Goal: Navigation & Orientation: Find specific page/section

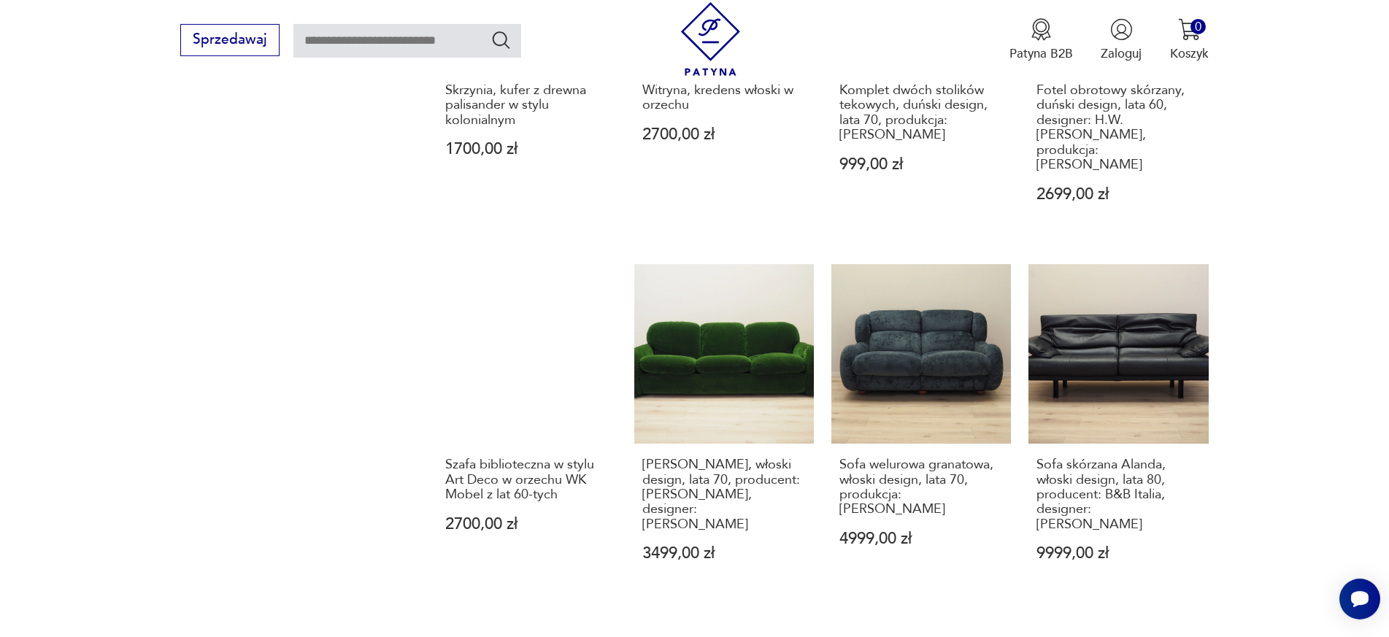
scroll to position [1589, 0]
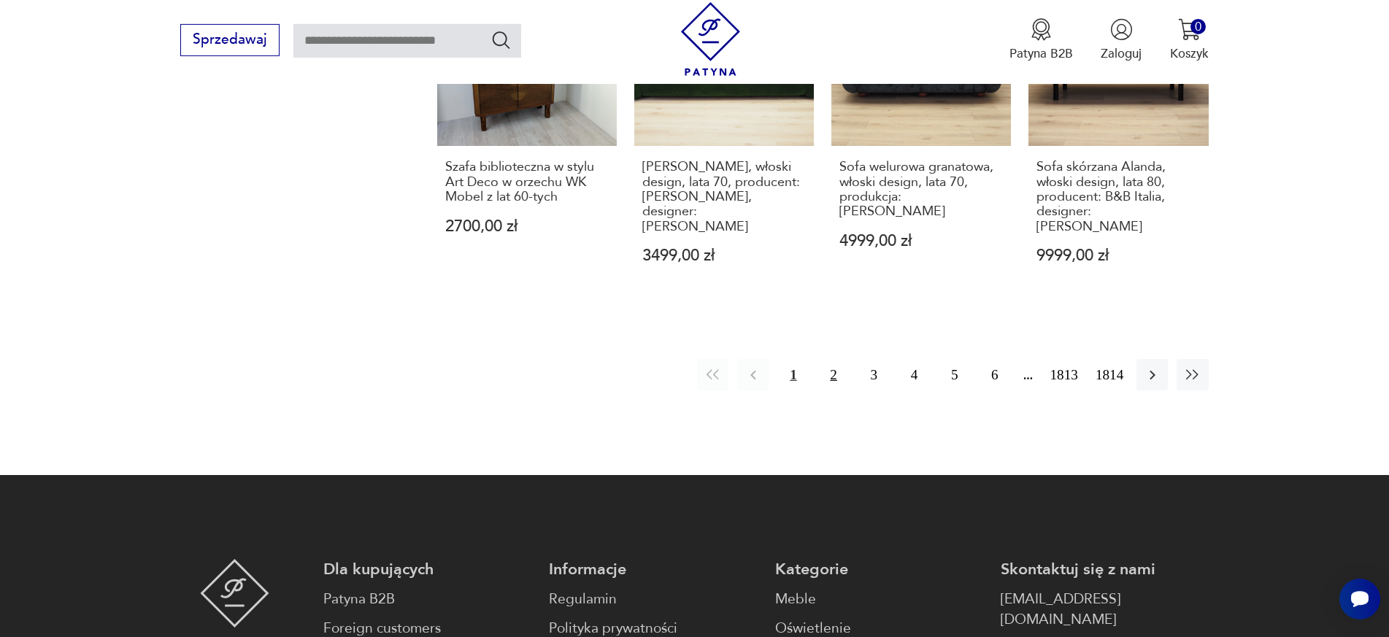
click at [826, 359] on button "2" at bounding box center [833, 374] width 31 height 31
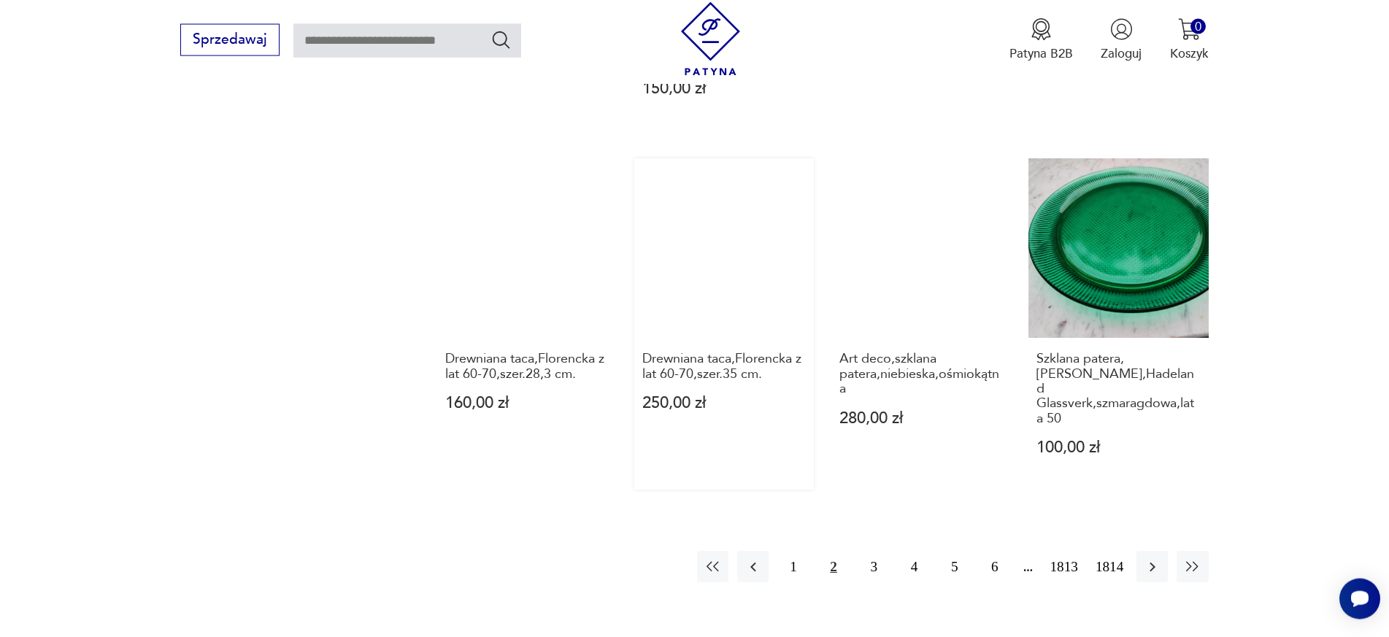
scroll to position [1440, 0]
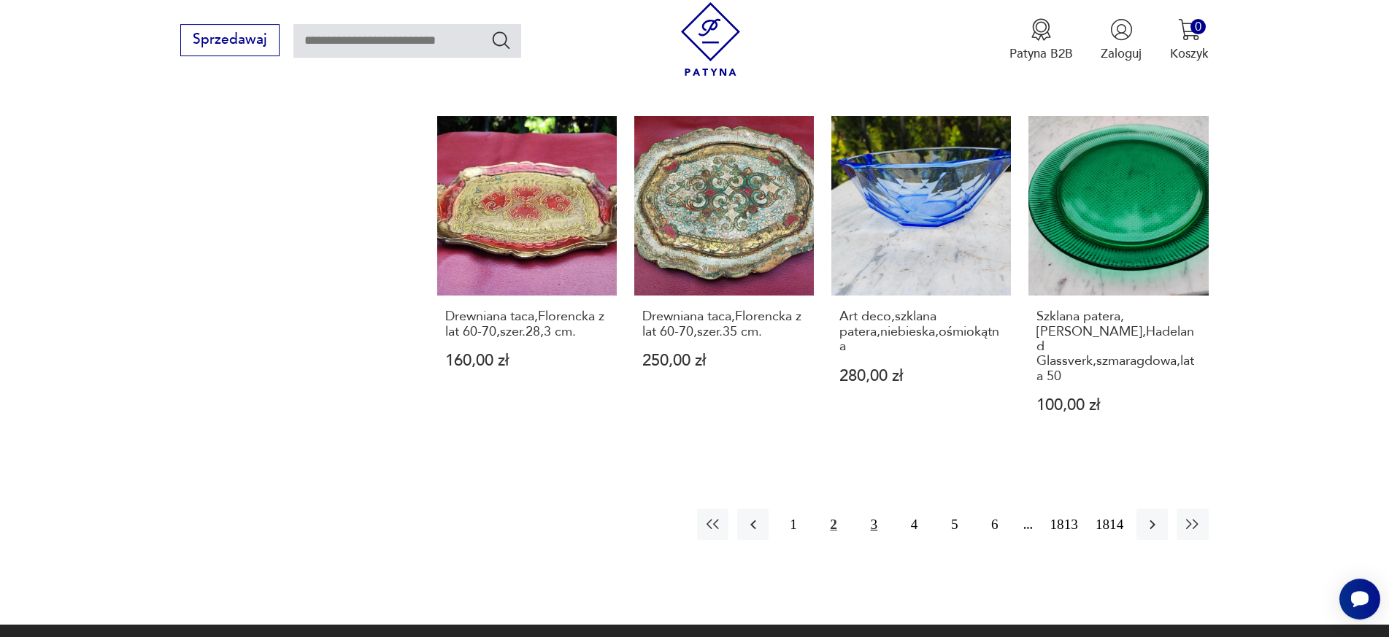
click at [864, 509] on button "3" at bounding box center [873, 524] width 31 height 31
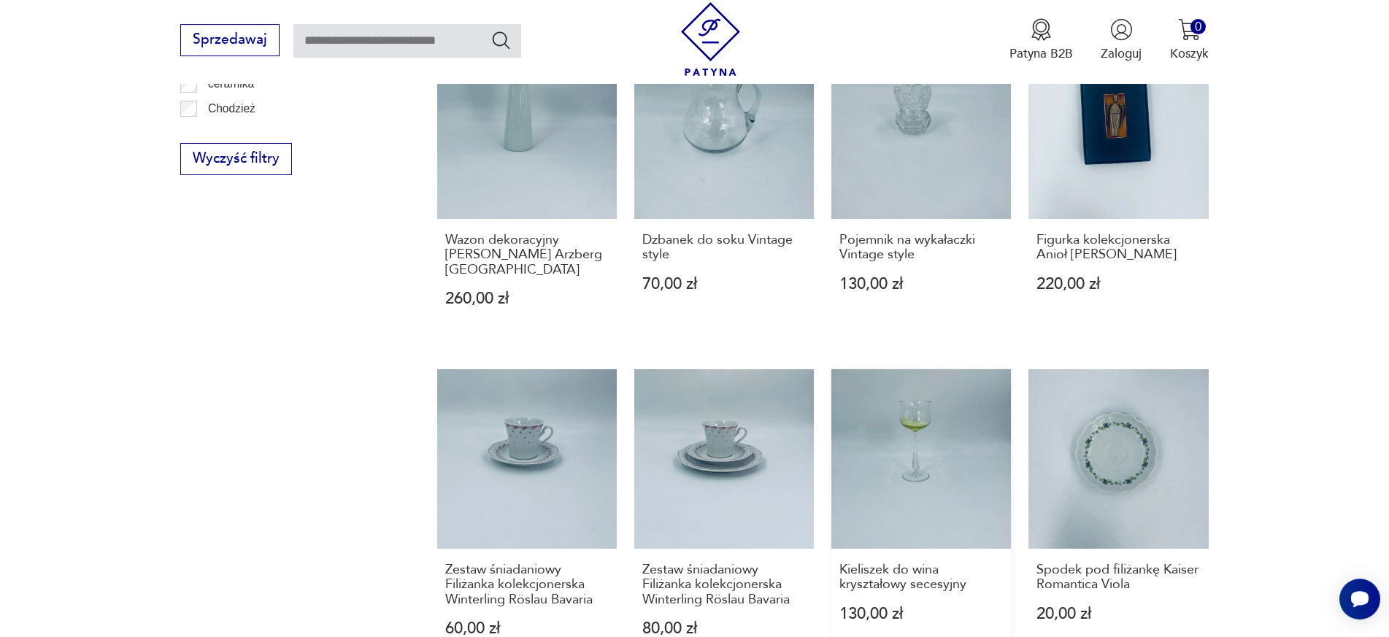
scroll to position [1365, 0]
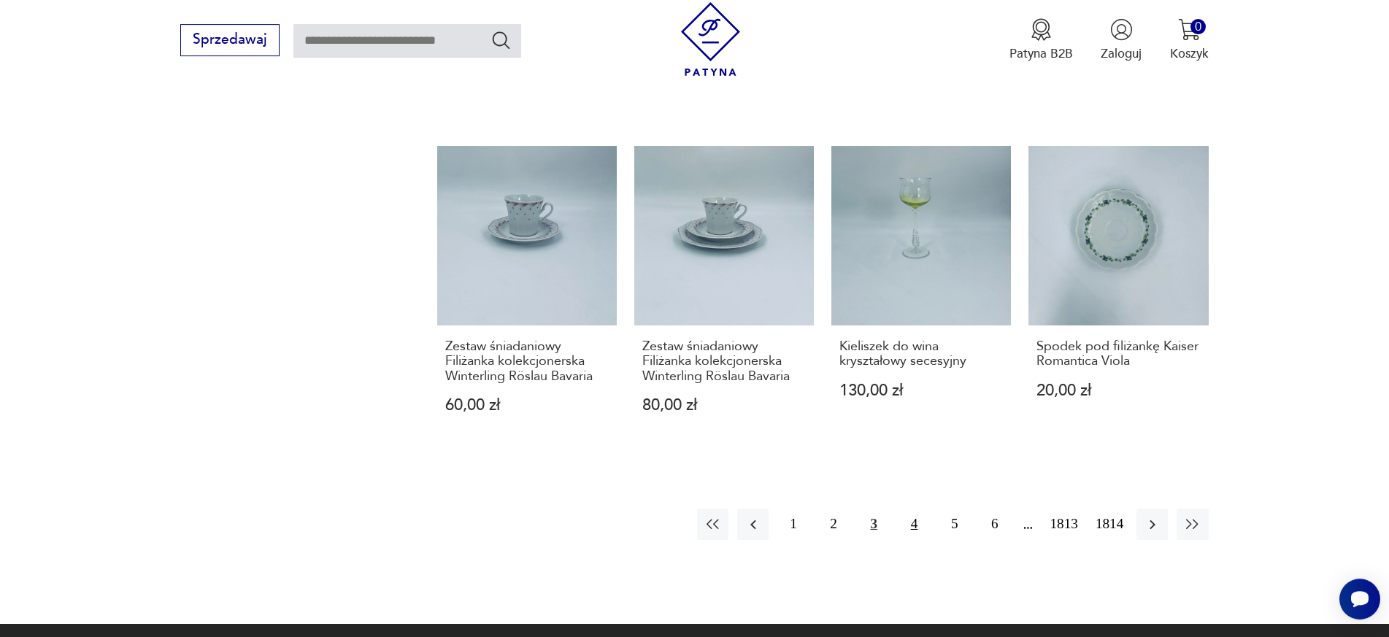
click at [906, 509] on button "4" at bounding box center [914, 524] width 31 height 31
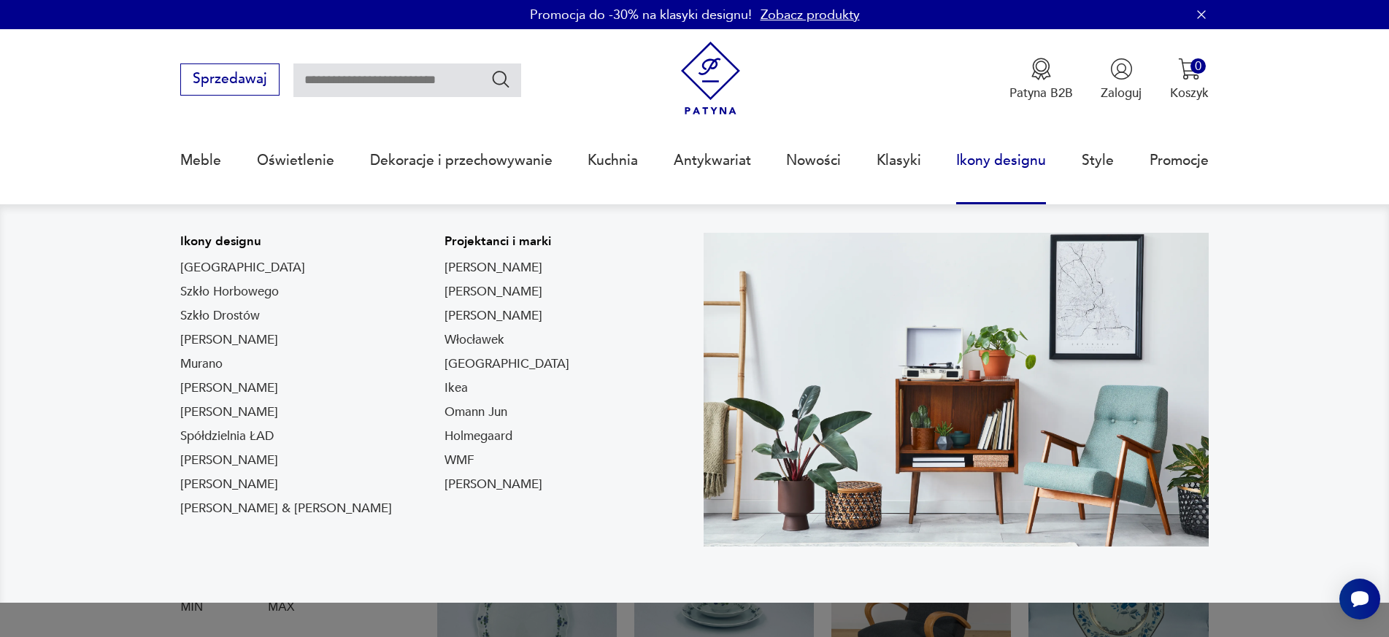
click at [970, 166] on link "Ikony designu" at bounding box center [1001, 160] width 90 height 67
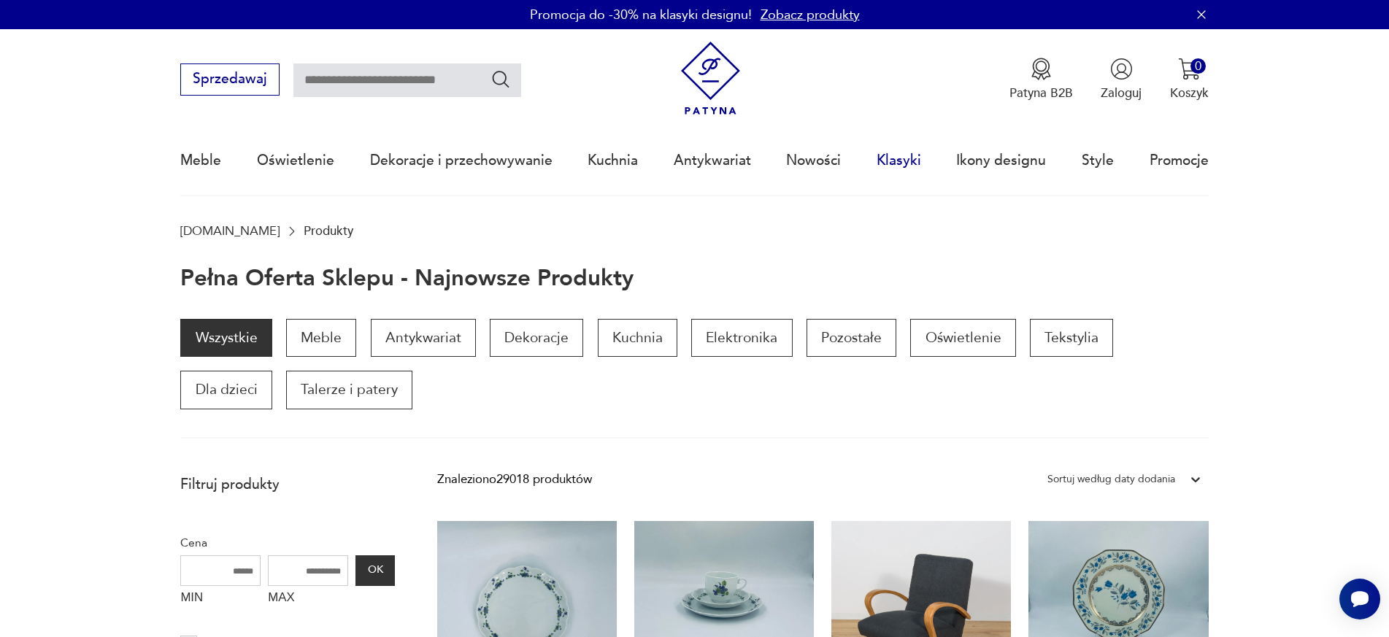
click at [912, 157] on link "Klasyki" at bounding box center [899, 160] width 45 height 67
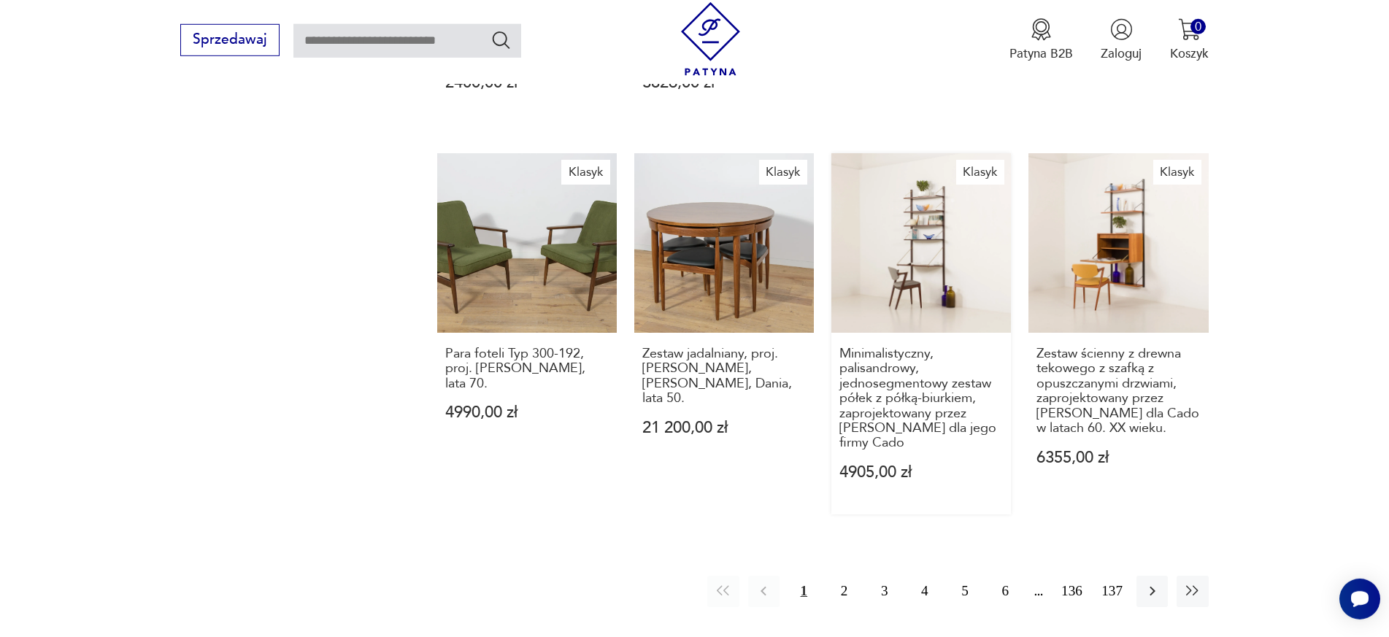
scroll to position [1440, 0]
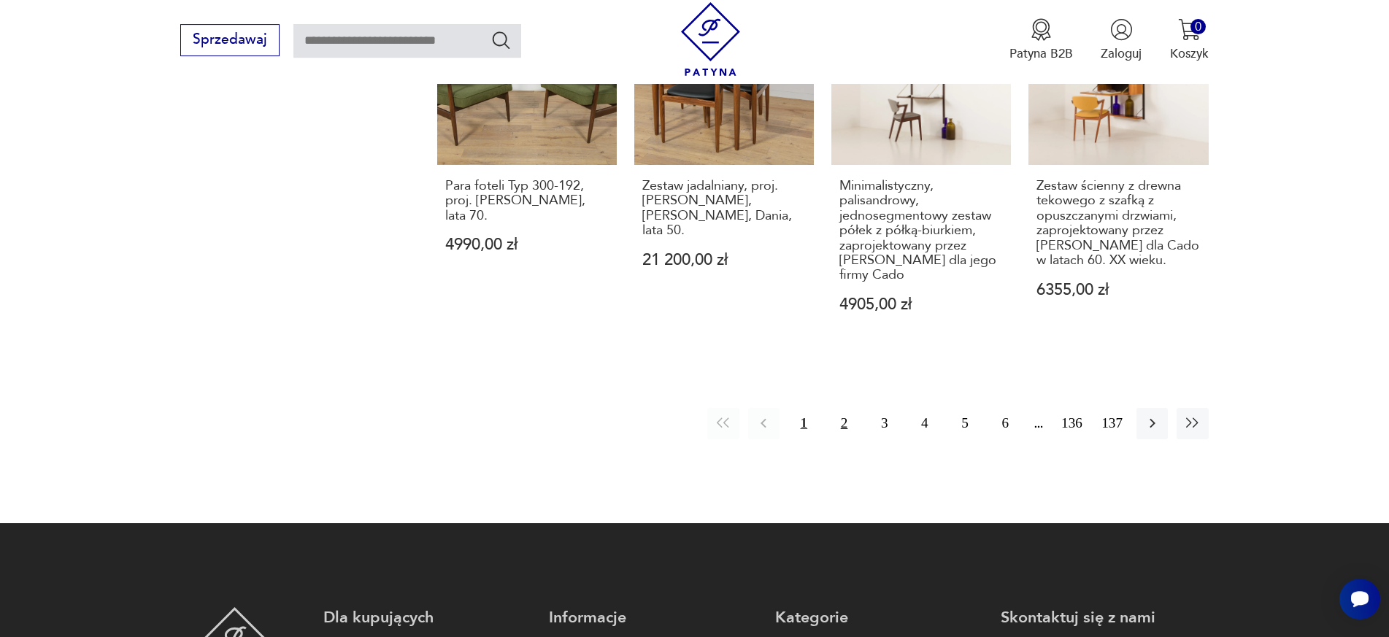
click at [845, 436] on button "2" at bounding box center [844, 423] width 31 height 31
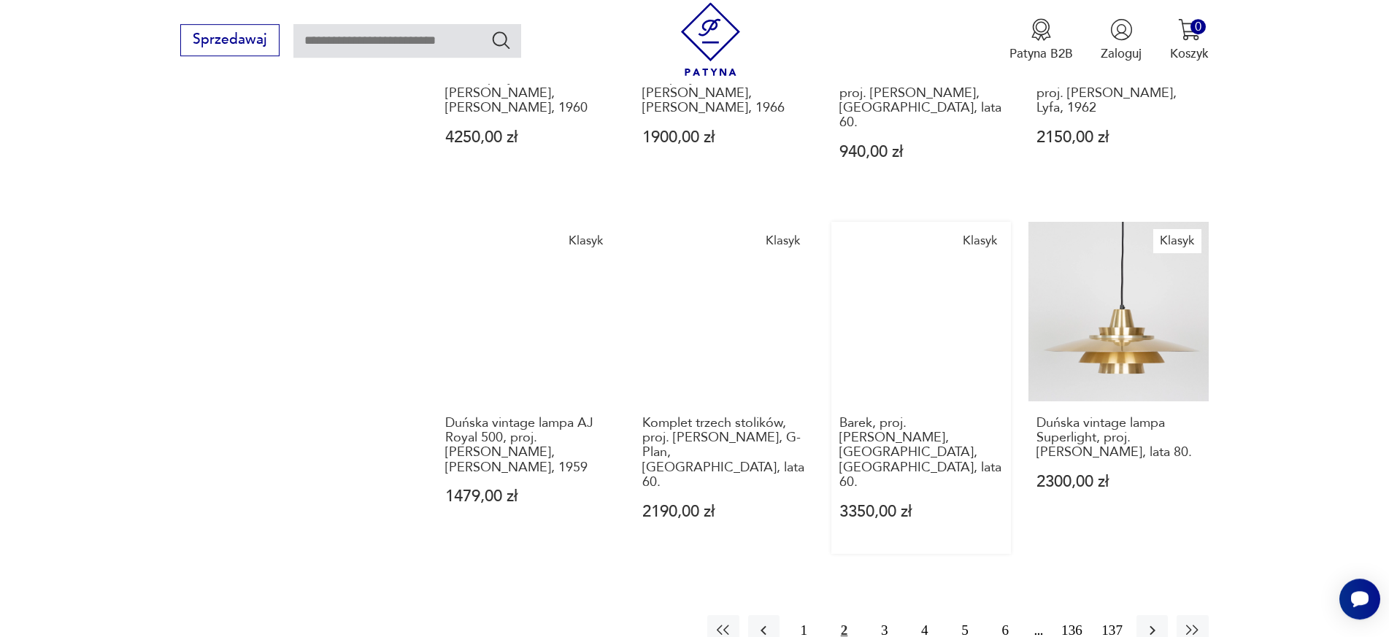
scroll to position [1279, 0]
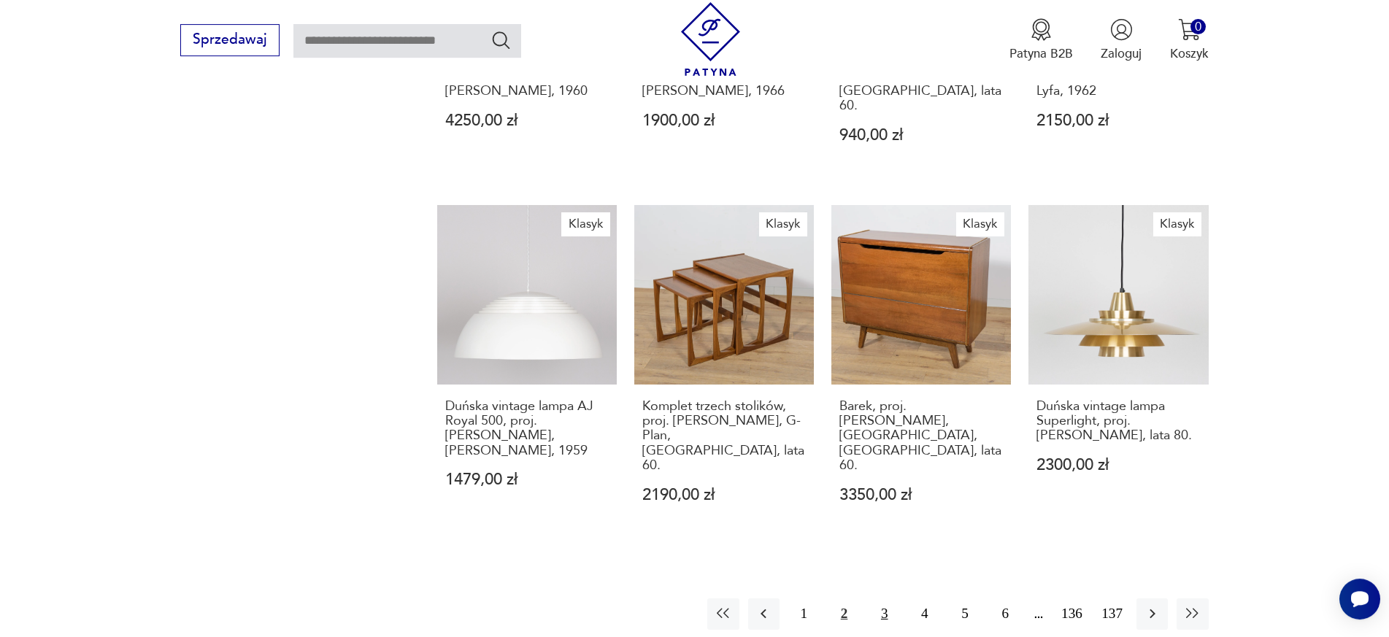
click at [883, 599] on button "3" at bounding box center [884, 614] width 31 height 31
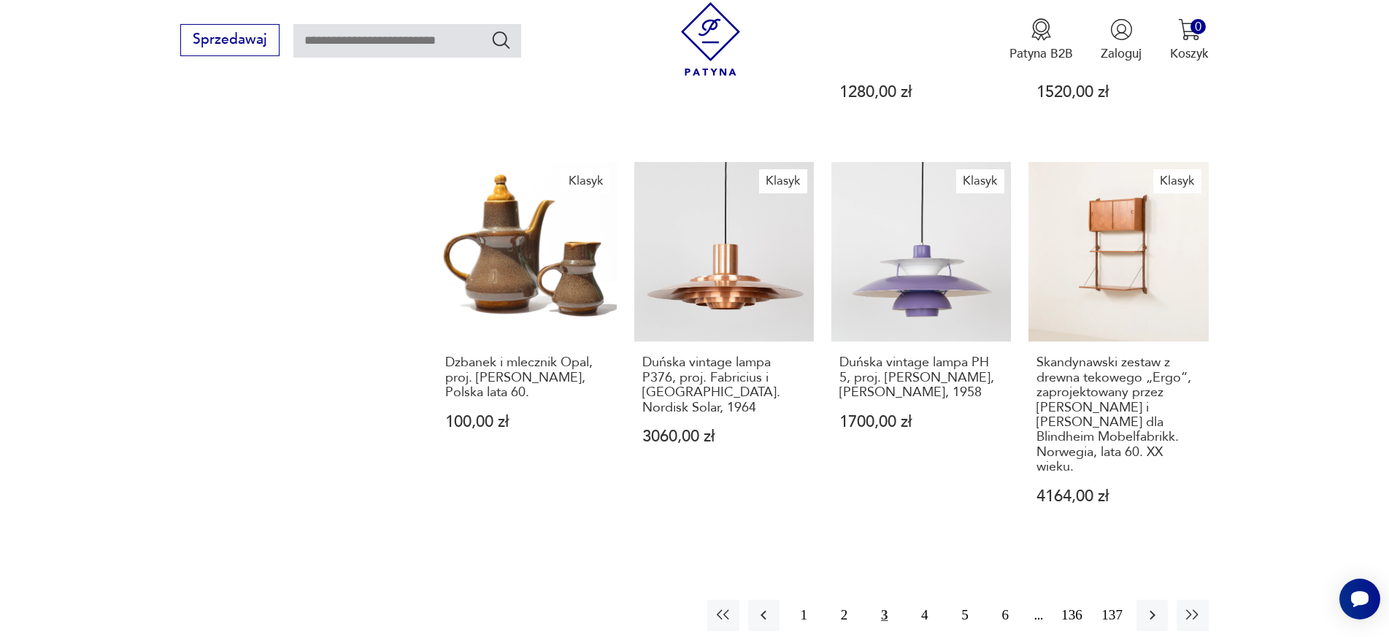
scroll to position [1279, 0]
